Goal: Information Seeking & Learning: Learn about a topic

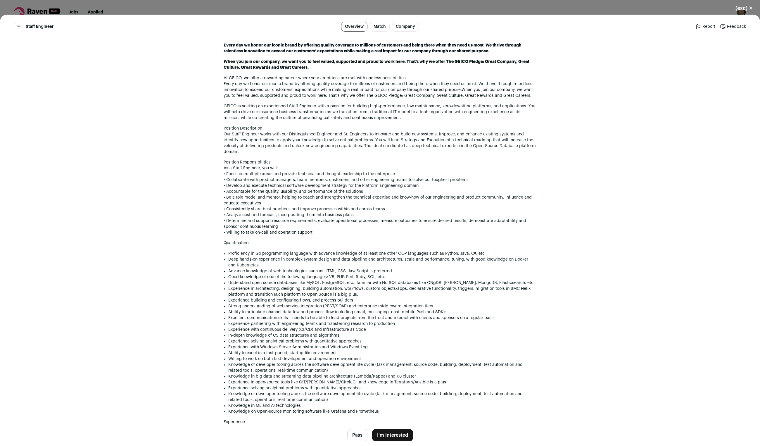
scroll to position [316, 0]
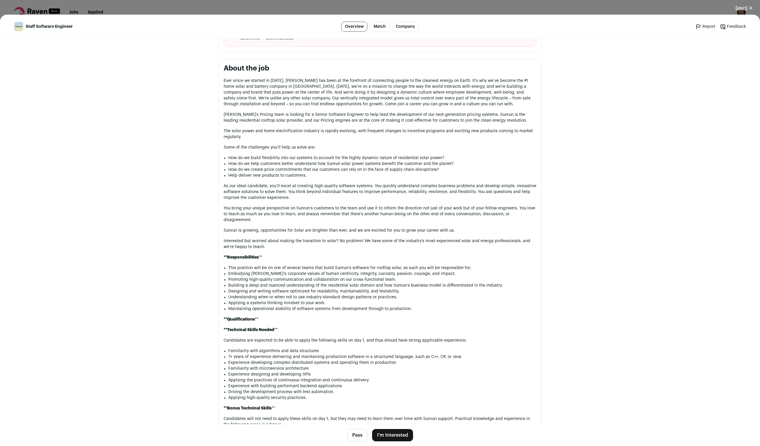
scroll to position [284, 0]
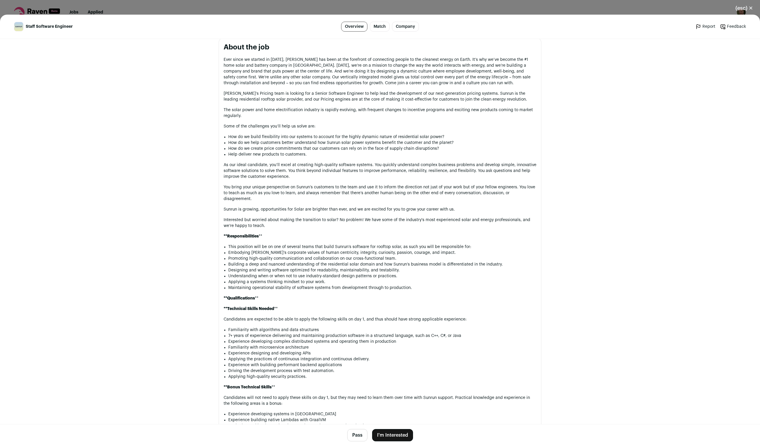
click at [118, 158] on main "Staff Software Engineer Overview Match Company Report Feedback Report Feedback …" at bounding box center [380, 230] width 760 height 431
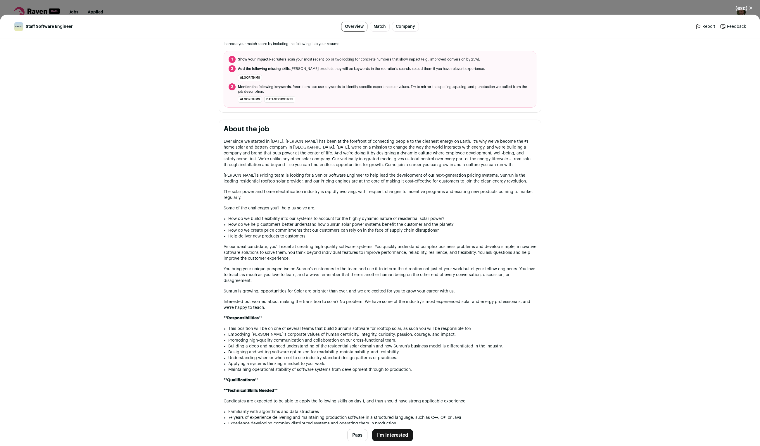
scroll to position [200, 0]
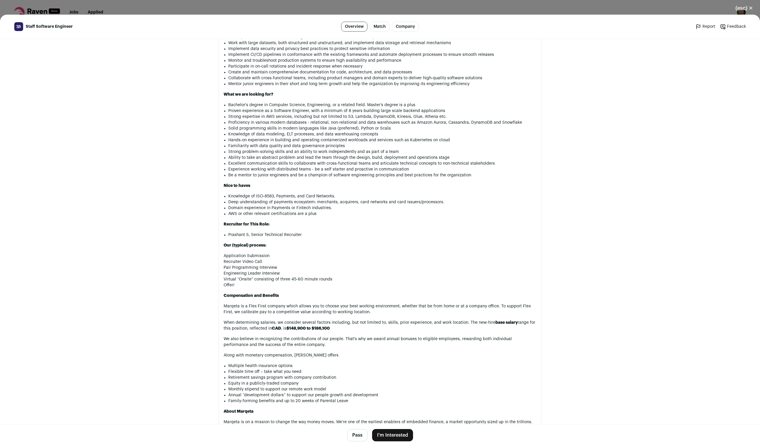
scroll to position [71, 0]
